Goal: Task Accomplishment & Management: Manage account settings

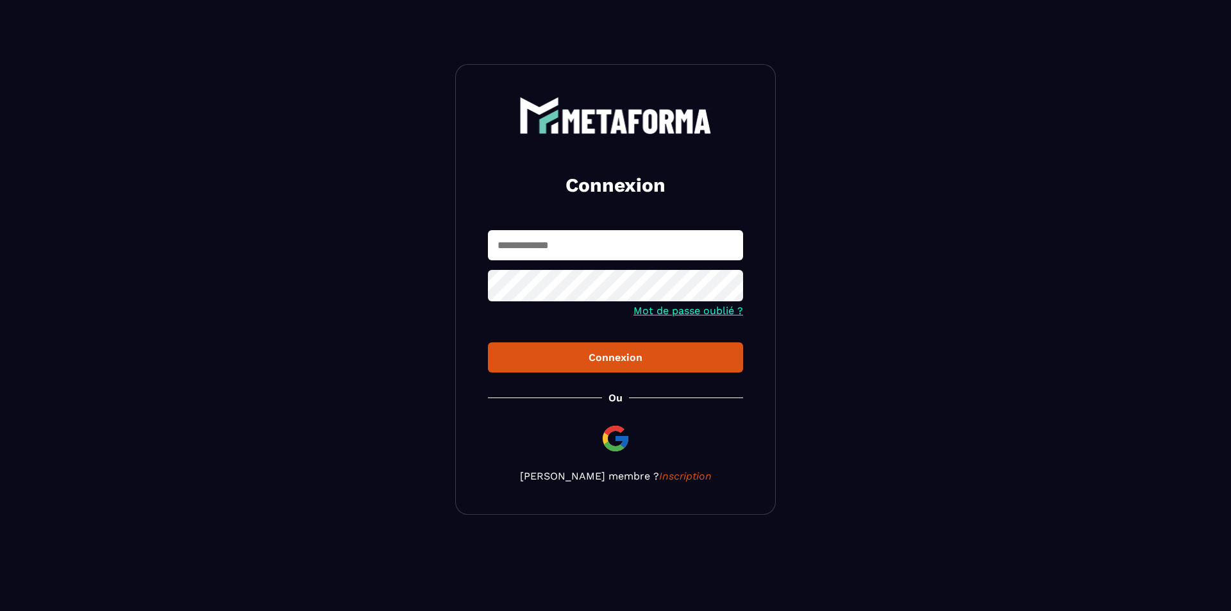
type input "**********"
click at [651, 250] on input "**********" at bounding box center [615, 245] width 255 height 30
click at [651, 352] on div "Connexion" at bounding box center [615, 357] width 235 height 12
